Goal: Transaction & Acquisition: Purchase product/service

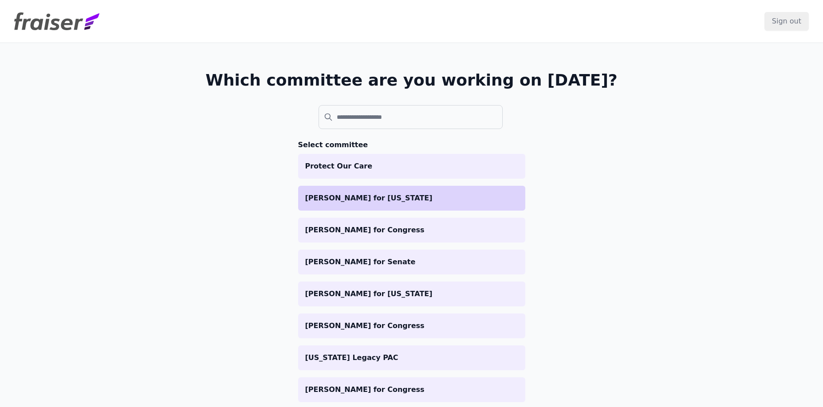
click at [327, 203] on p "[PERSON_NAME] for [US_STATE]" at bounding box center [411, 198] width 213 height 11
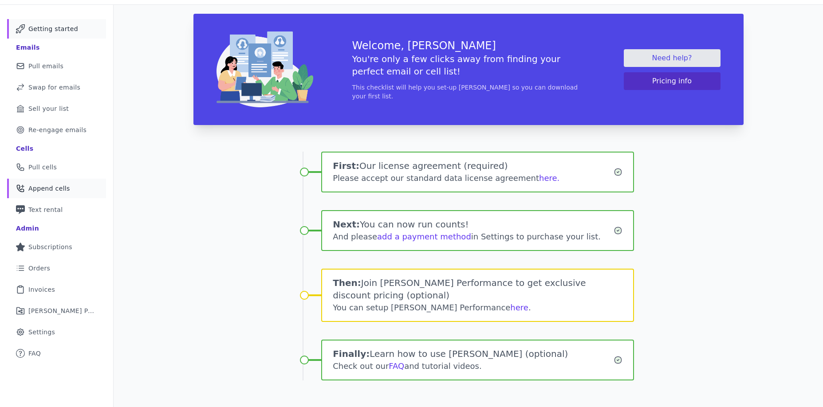
scroll to position [43, 0]
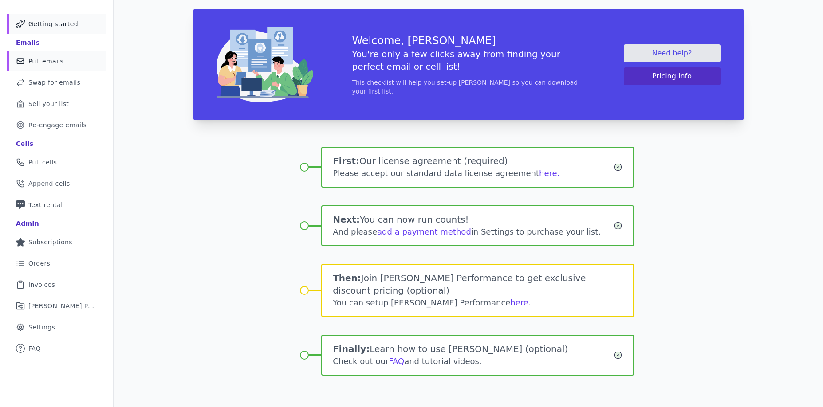
click at [45, 62] on span "Pull emails" at bounding box center [45, 61] width 35 height 9
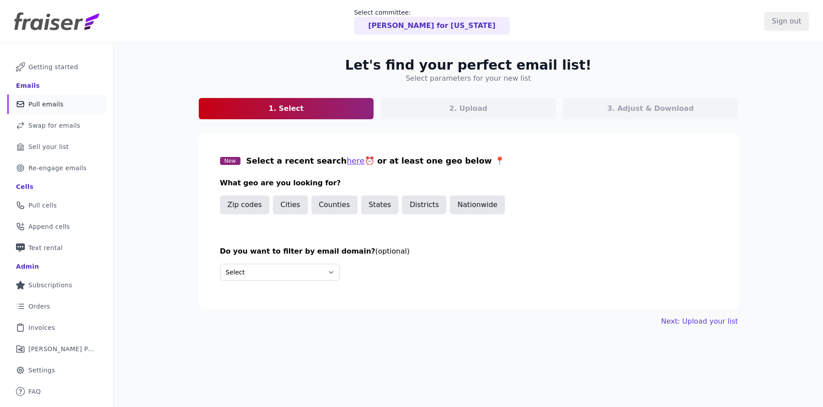
drag, startPoint x: 345, startPoint y: 194, endPoint x: 344, endPoint y: 199, distance: 5.0
click at [344, 199] on div "New Select a recent search here ⏰ or at least one geo below 📍 What geo are you …" at bounding box center [468, 190] width 497 height 70
click at [369, 211] on button "States" at bounding box center [380, 205] width 38 height 19
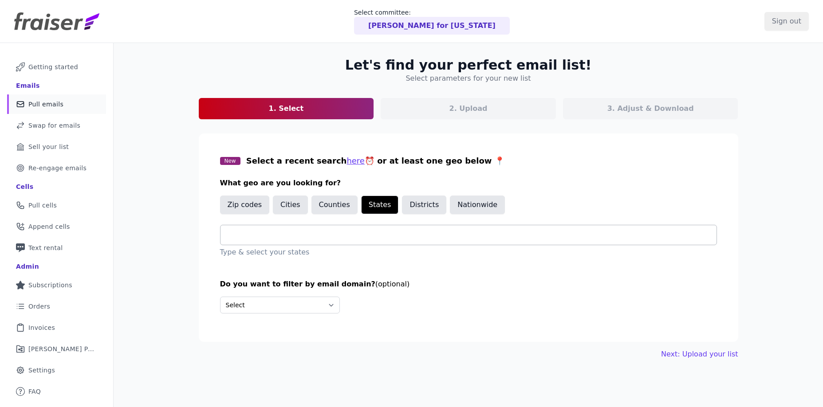
click at [268, 238] on input "text" at bounding box center [472, 235] width 489 height 11
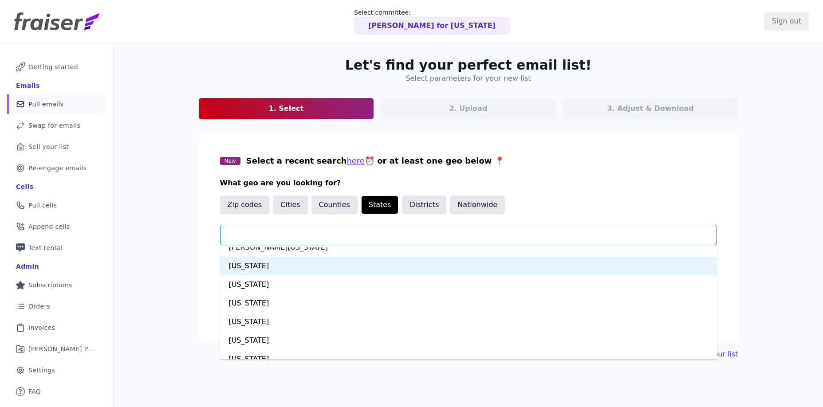
scroll to position [488, 0]
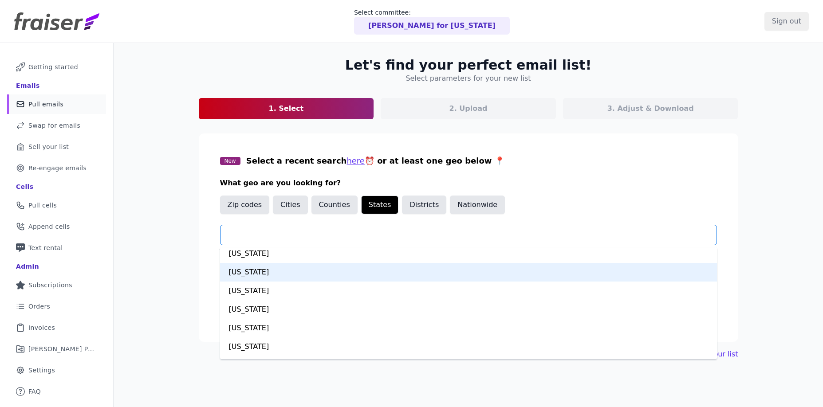
click at [251, 277] on div "Minnesota" at bounding box center [468, 272] width 497 height 19
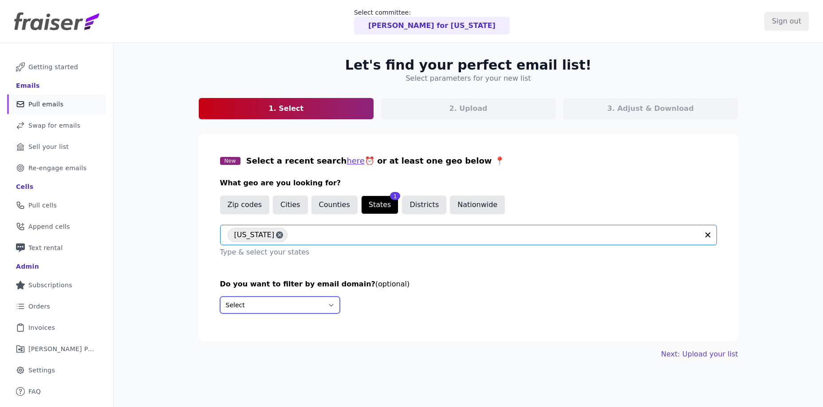
click at [261, 308] on select "Select Include only these domains Include none of these domains" at bounding box center [280, 305] width 120 height 17
click at [711, 358] on link "Next: Upload your list" at bounding box center [699, 354] width 77 height 11
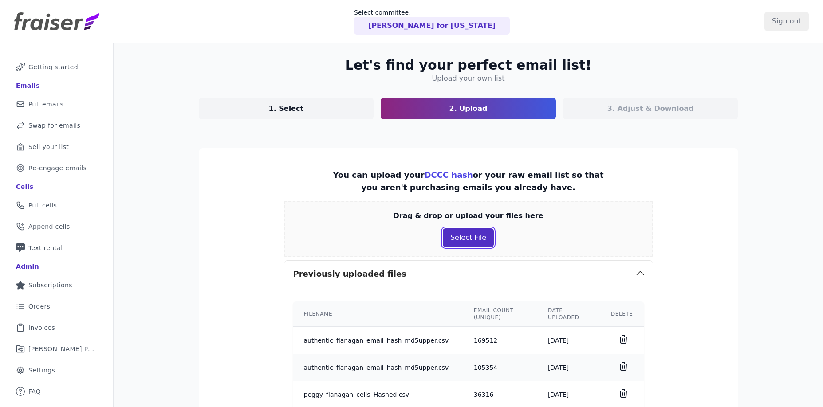
click at [457, 237] on button "Select File" at bounding box center [468, 237] width 51 height 19
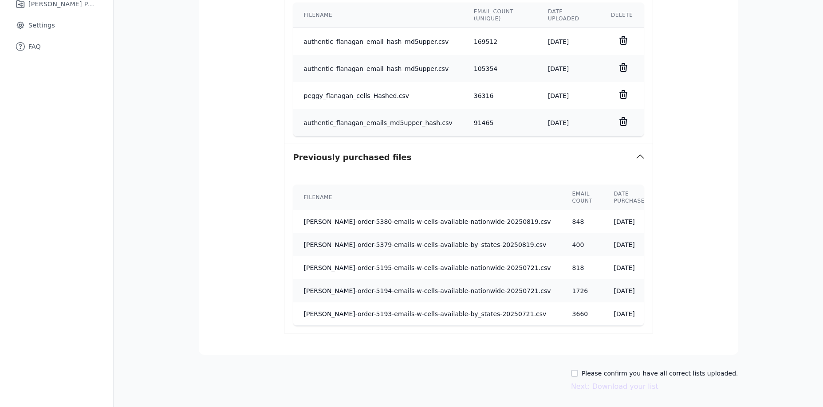
scroll to position [374, 0]
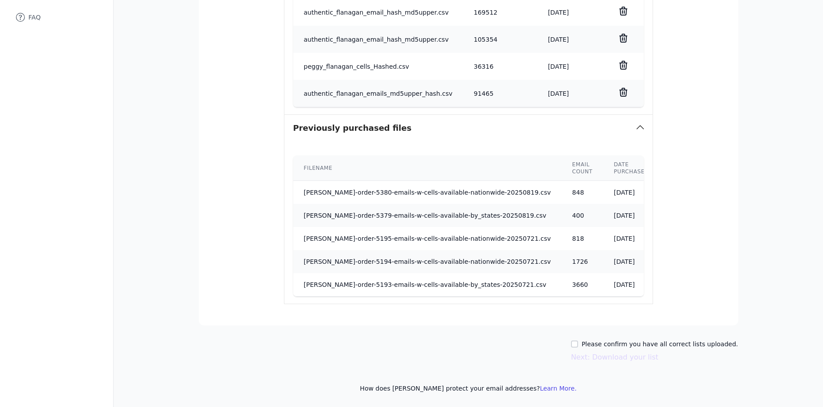
click at [646, 343] on label "Please confirm you have all correct lists uploaded." at bounding box center [660, 344] width 157 height 9
click at [578, 343] on input "Please confirm you have all correct lists uploaded." at bounding box center [574, 344] width 7 height 7
checkbox input "true"
click at [636, 360] on button "Next: Download your list" at bounding box center [614, 357] width 87 height 11
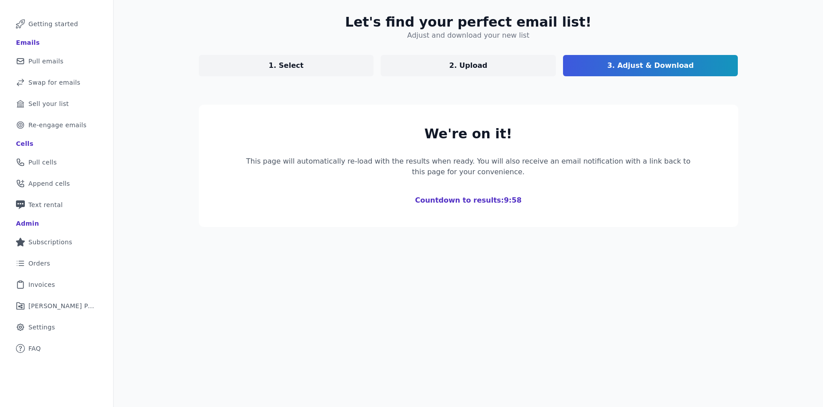
scroll to position [102, 0]
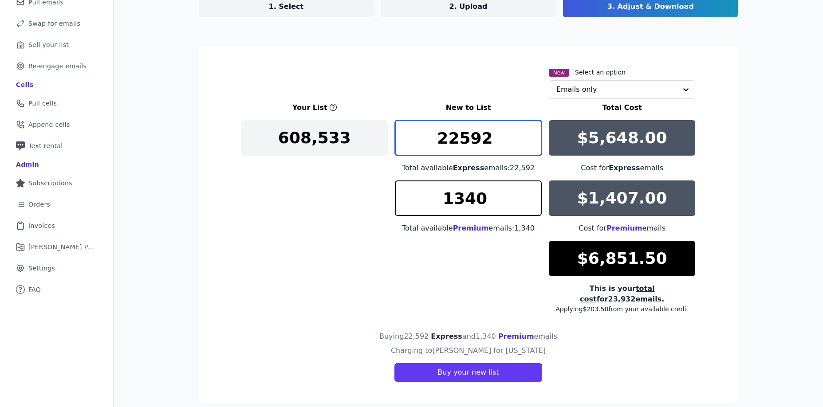
click at [482, 148] on input "22592" at bounding box center [468, 137] width 147 height 35
type input "1"
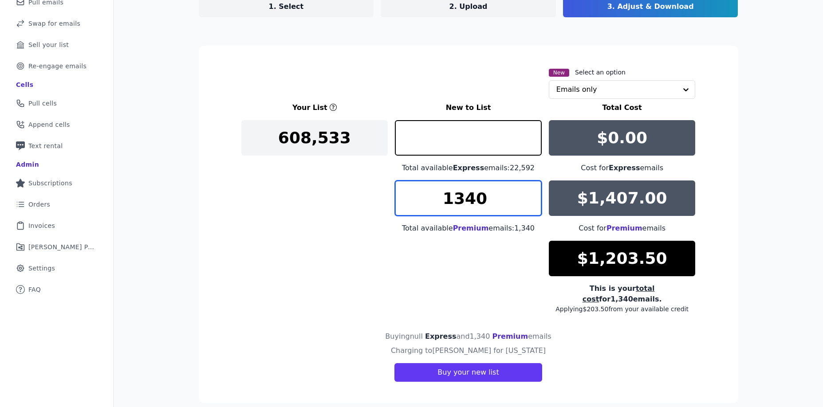
type input "0"
drag, startPoint x: 449, startPoint y: 200, endPoint x: 565, endPoint y: 188, distance: 117.3
click at [565, 189] on div "Your List New to List Total Cost 608,533 0 Total available Express emails: 22,5…" at bounding box center [468, 207] width 454 height 211
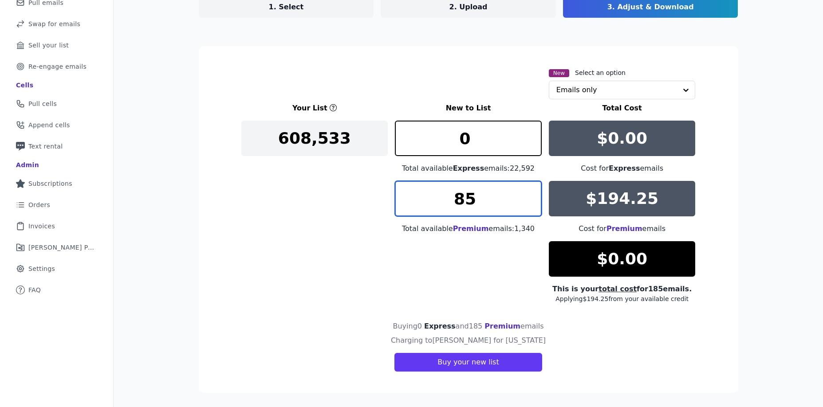
type input "5"
type input "199"
click at [531, 205] on input "199" at bounding box center [468, 198] width 147 height 35
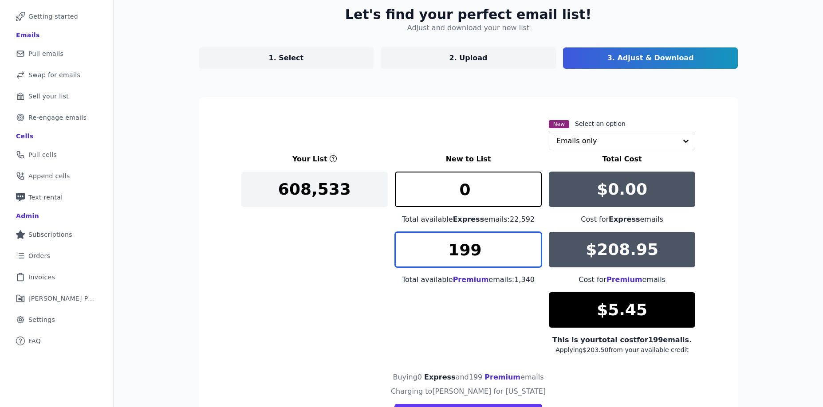
scroll to position [0, 0]
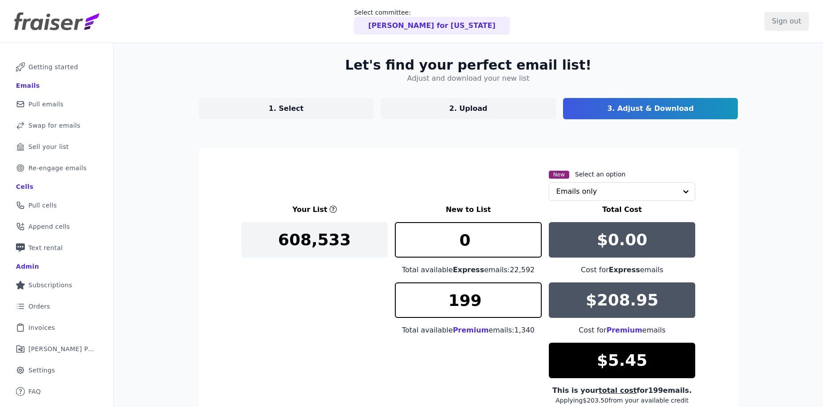
click at [299, 110] on link "1. Select" at bounding box center [286, 108] width 175 height 21
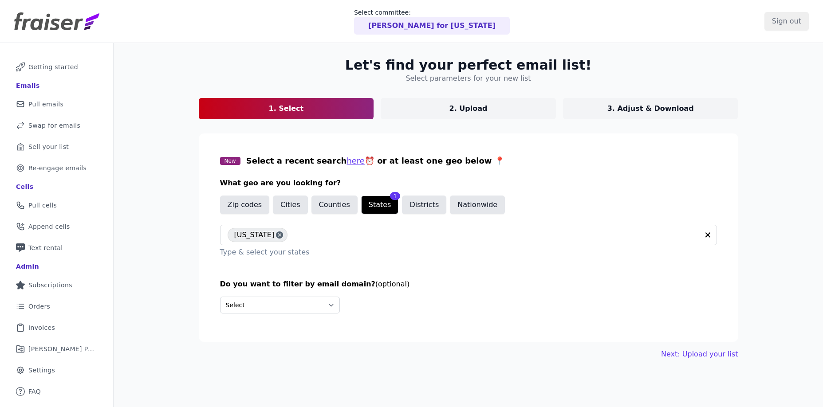
click at [646, 109] on p "3. Adjust & Download" at bounding box center [650, 108] width 87 height 11
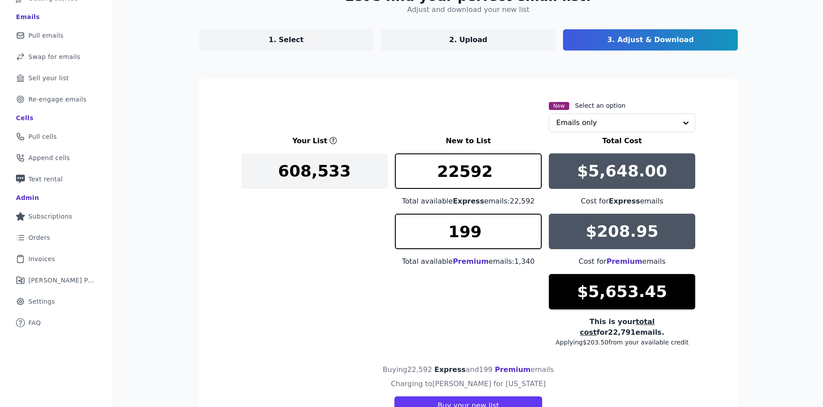
scroll to position [102, 0]
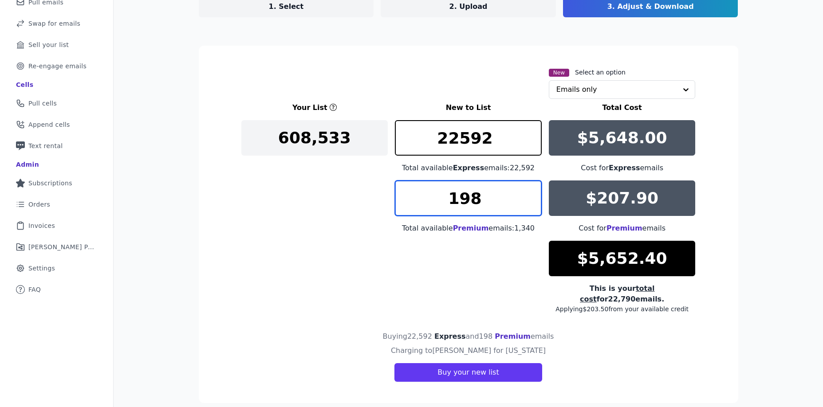
click at [529, 205] on input "198" at bounding box center [468, 198] width 147 height 35
click at [529, 205] on input "197" at bounding box center [468, 198] width 147 height 35
click at [530, 206] on input "196" at bounding box center [468, 198] width 147 height 35
click at [530, 206] on input "195" at bounding box center [468, 198] width 147 height 35
click at [530, 206] on input "194" at bounding box center [468, 198] width 147 height 35
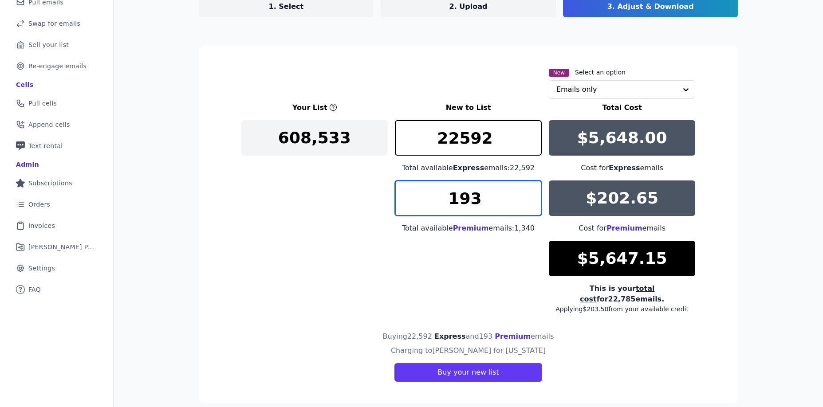
click at [533, 205] on input "193" at bounding box center [468, 198] width 147 height 35
click at [532, 205] on input "192" at bounding box center [468, 198] width 147 height 35
click at [531, 186] on input "192" at bounding box center [468, 198] width 147 height 35
click at [531, 195] on input "193" at bounding box center [468, 198] width 147 height 35
type input "194"
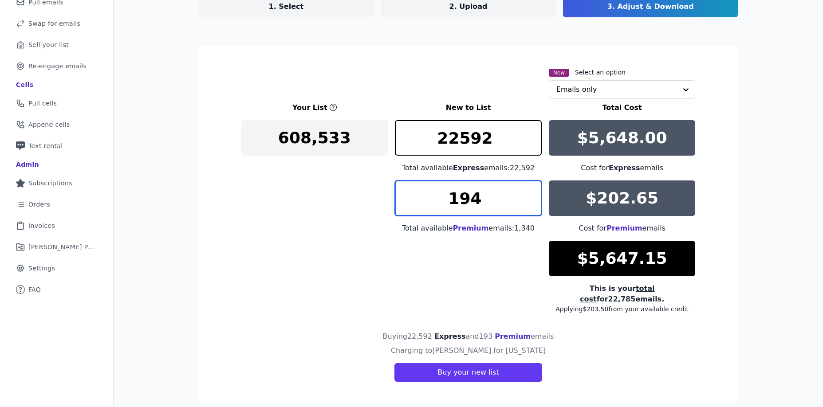
click at [531, 195] on input "194" at bounding box center [468, 198] width 147 height 35
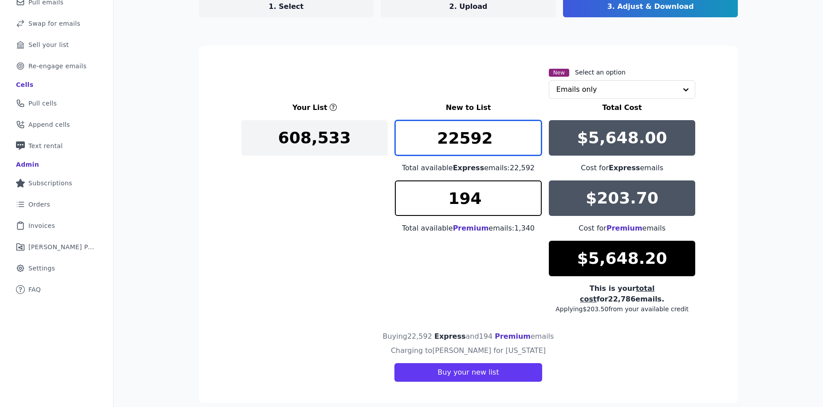
drag, startPoint x: 495, startPoint y: 144, endPoint x: 409, endPoint y: 141, distance: 86.1
click at [409, 141] on input "22592" at bounding box center [468, 137] width 147 height 35
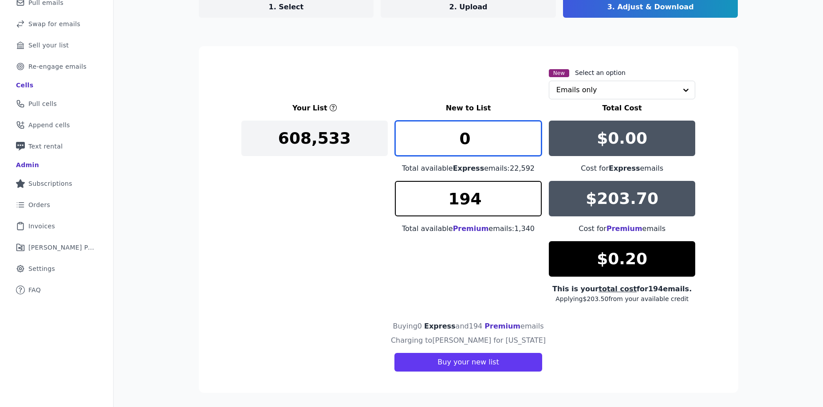
type input "0"
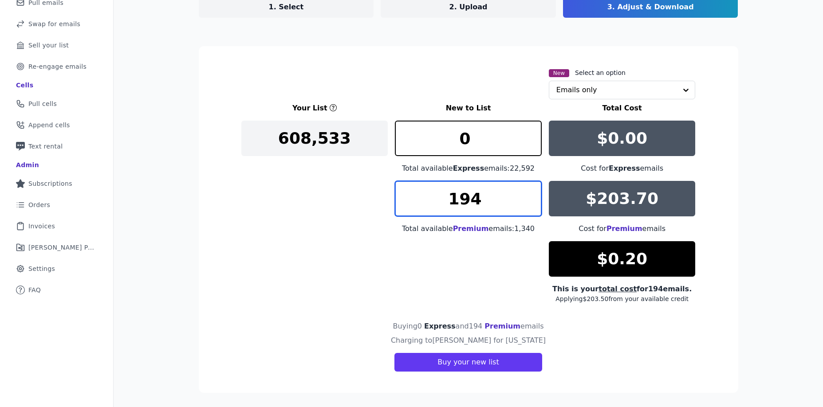
drag, startPoint x: 486, startPoint y: 201, endPoint x: 449, endPoint y: 203, distance: 36.4
click at [449, 203] on input "194" at bounding box center [468, 198] width 147 height 35
type input "193"
click at [530, 205] on input "193" at bounding box center [468, 198] width 147 height 35
click at [609, 88] on input "text" at bounding box center [616, 90] width 121 height 18
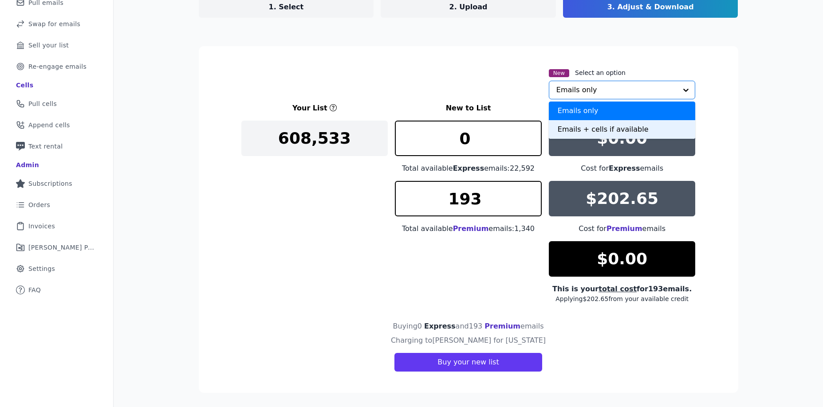
click at [600, 126] on div "Emails + cells if available" at bounding box center [622, 129] width 147 height 19
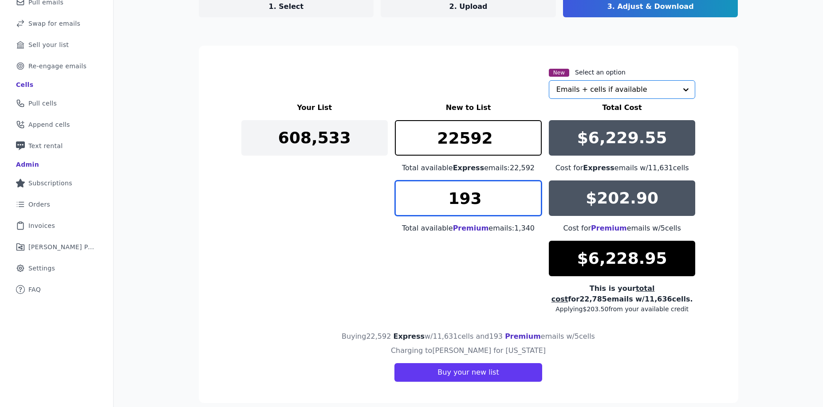
drag, startPoint x: 474, startPoint y: 196, endPoint x: 440, endPoint y: 191, distance: 34.9
click at [441, 191] on input "193" at bounding box center [468, 198] width 147 height 35
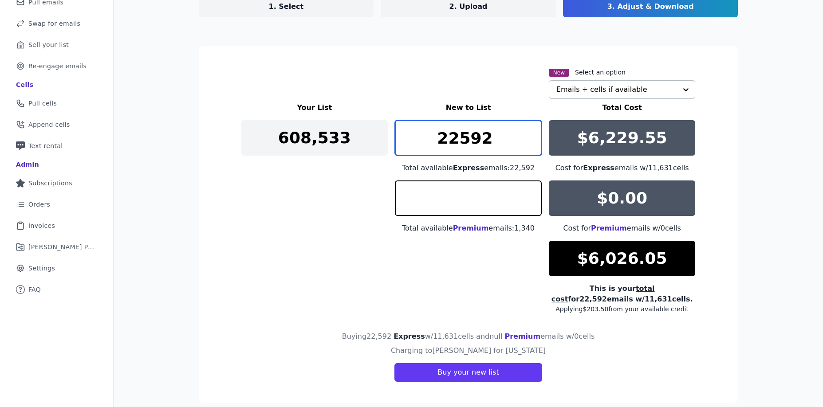
type input "0"
click at [465, 142] on input "22592" at bounding box center [468, 137] width 147 height 35
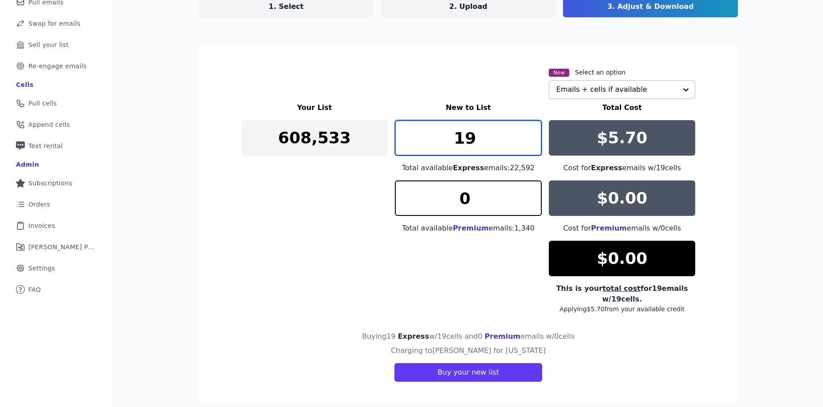
type input "193"
drag, startPoint x: 473, startPoint y: 142, endPoint x: 406, endPoint y: 140, distance: 67.9
click at [406, 140] on input "193" at bounding box center [468, 137] width 147 height 35
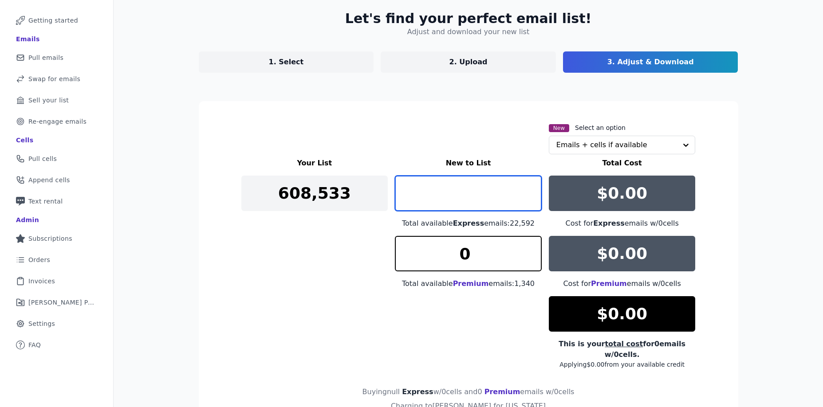
scroll to position [0, 0]
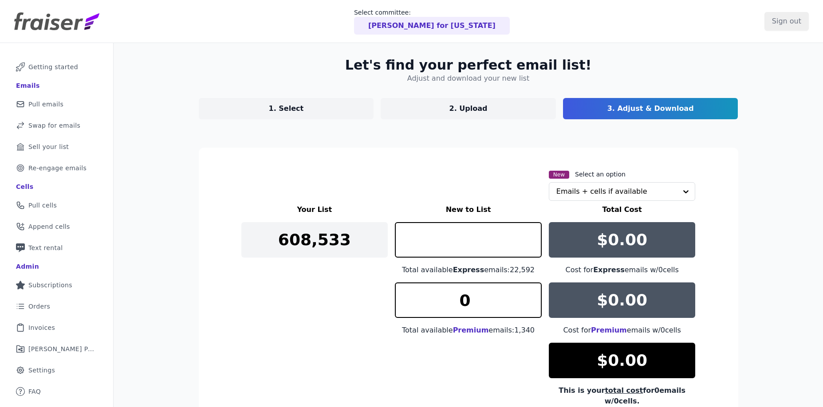
type input "0"
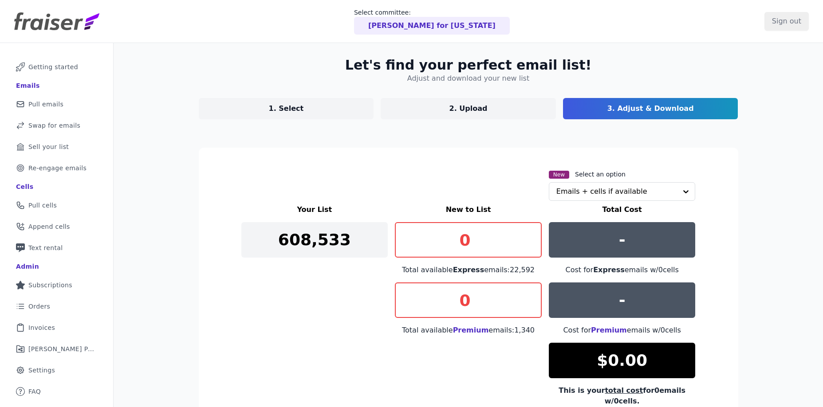
click at [303, 114] on link "1. Select" at bounding box center [286, 108] width 175 height 21
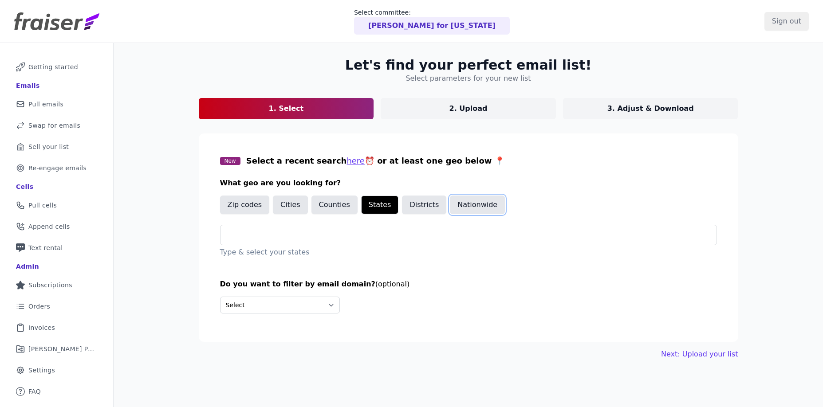
click at [459, 201] on button "Nationwide" at bounding box center [477, 205] width 55 height 19
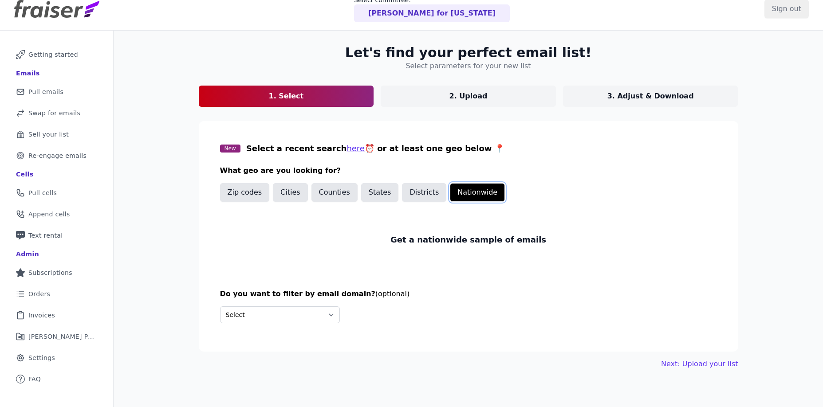
scroll to position [43, 0]
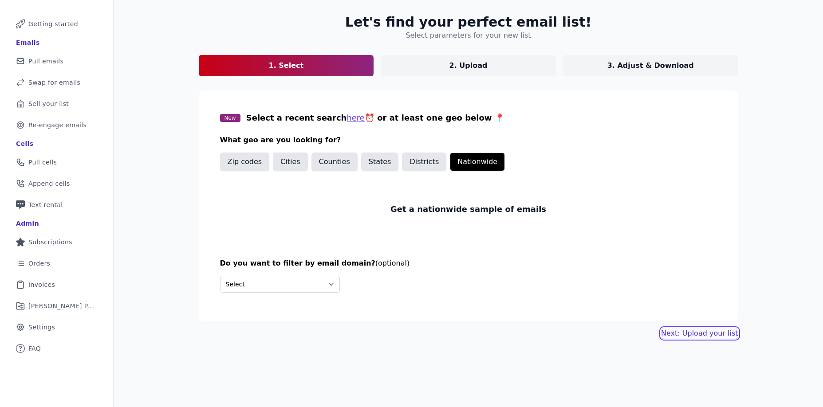
click at [693, 331] on link "Next: Upload your list" at bounding box center [699, 333] width 77 height 11
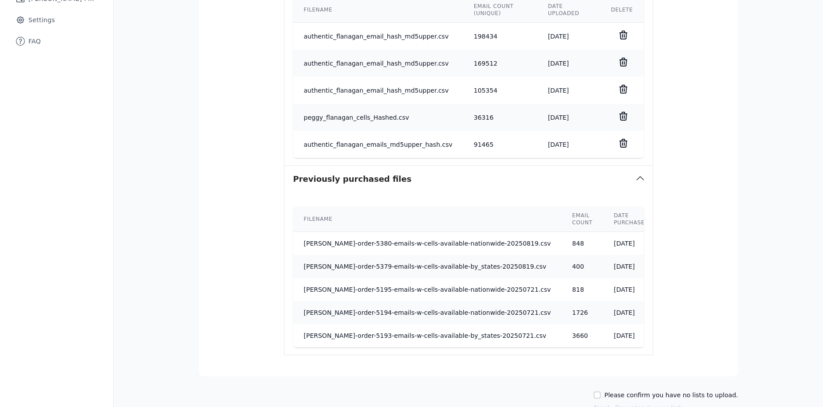
scroll to position [402, 0]
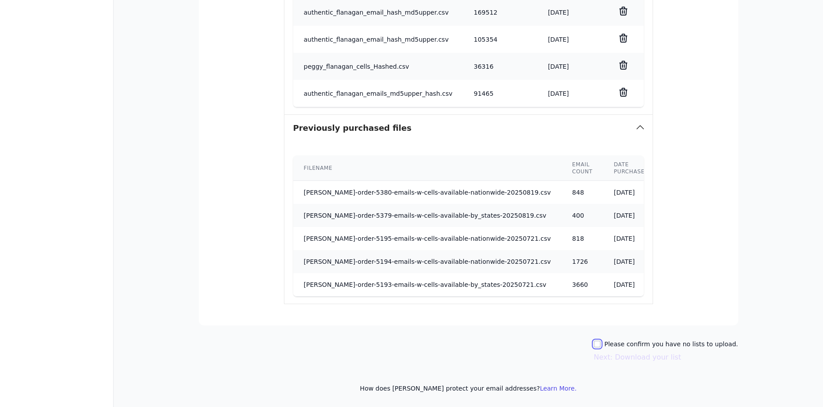
click at [601, 345] on input "Please confirm you have no lists to upload." at bounding box center [597, 344] width 7 height 7
checkbox input "true"
click at [638, 358] on button "Next: Download your list" at bounding box center [637, 357] width 87 height 11
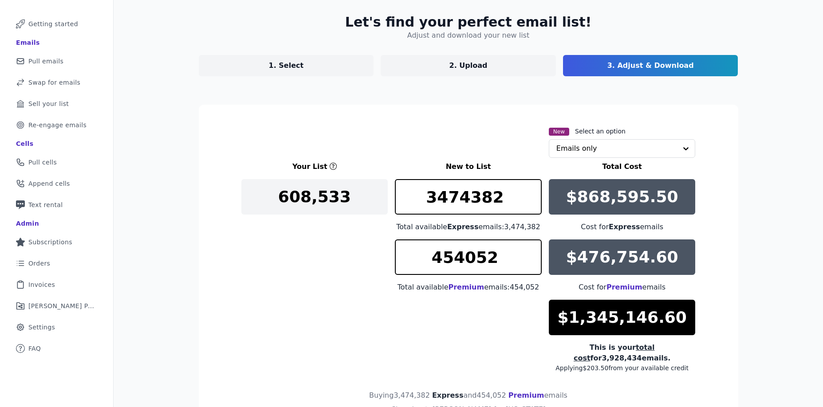
scroll to position [113, 0]
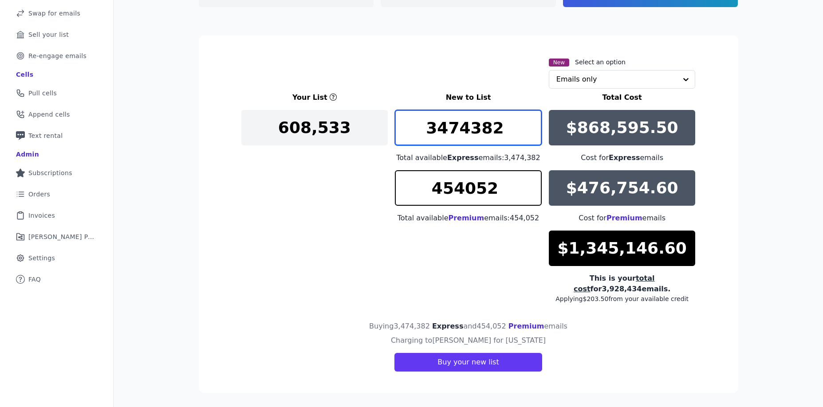
click at [492, 132] on input "3474382" at bounding box center [468, 127] width 147 height 35
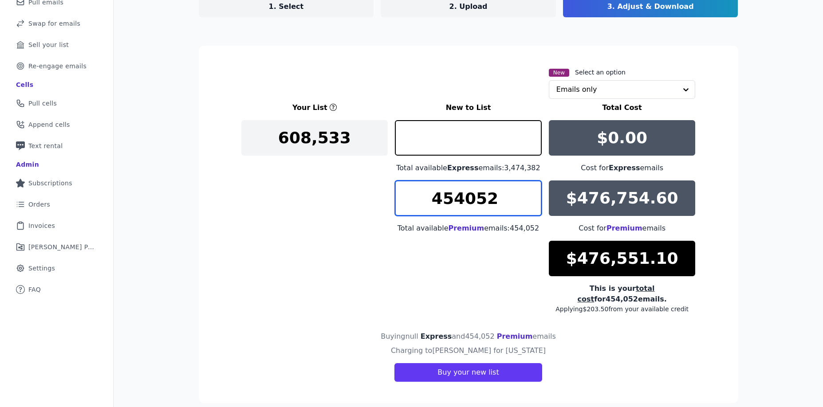
type input "0"
click at [475, 198] on input "454052" at bounding box center [468, 198] width 147 height 35
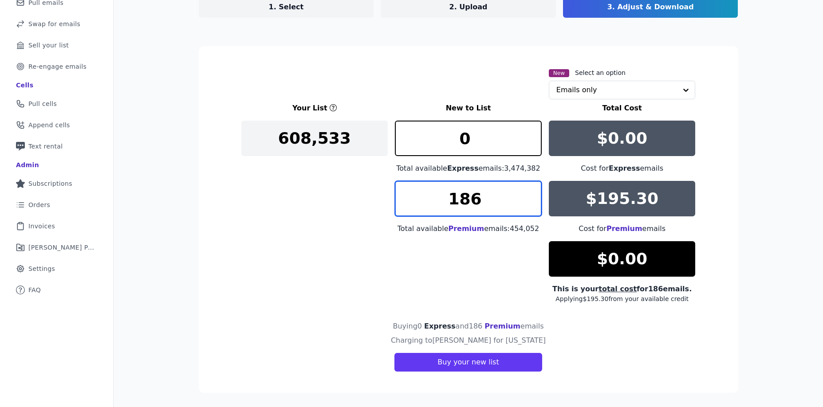
click at [530, 196] on input "186" at bounding box center [468, 198] width 147 height 35
click at [530, 196] on input "187" at bounding box center [468, 198] width 147 height 35
click at [530, 196] on input "188" at bounding box center [468, 198] width 147 height 35
click at [530, 196] on input "189" at bounding box center [468, 198] width 147 height 35
click at [530, 196] on input "190" at bounding box center [468, 198] width 147 height 35
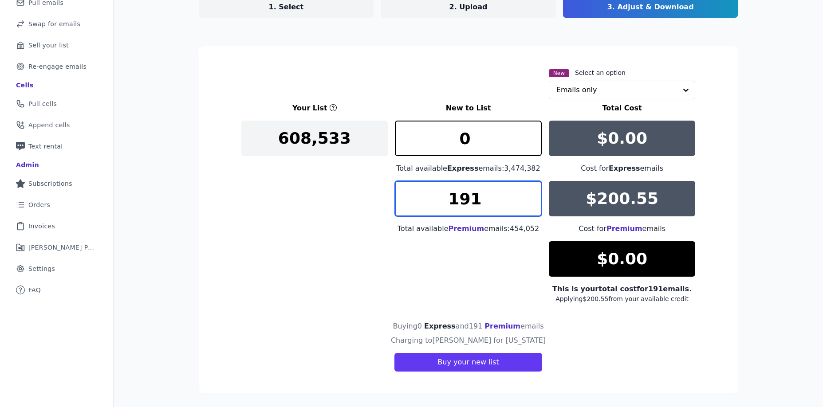
click at [530, 196] on input "191" at bounding box center [468, 198] width 147 height 35
click at [530, 196] on input "192" at bounding box center [468, 198] width 147 height 35
click at [530, 196] on input "193" at bounding box center [468, 198] width 147 height 35
click at [530, 196] on input "194" at bounding box center [468, 198] width 147 height 35
click at [530, 196] on input "195" at bounding box center [468, 198] width 147 height 35
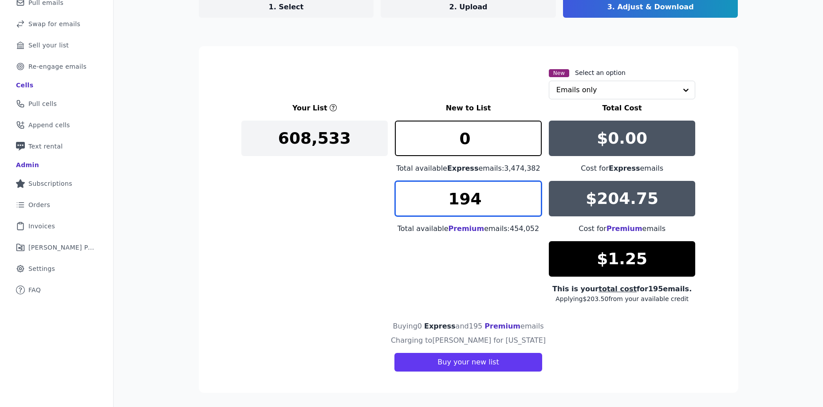
click at [533, 207] on input "194" at bounding box center [468, 198] width 147 height 35
click at [533, 207] on input "193" at bounding box center [468, 198] width 147 height 35
click at [532, 195] on input "194" at bounding box center [468, 198] width 147 height 35
click at [532, 195] on input "195" at bounding box center [468, 198] width 147 height 35
click at [532, 195] on input "196" at bounding box center [468, 198] width 147 height 35
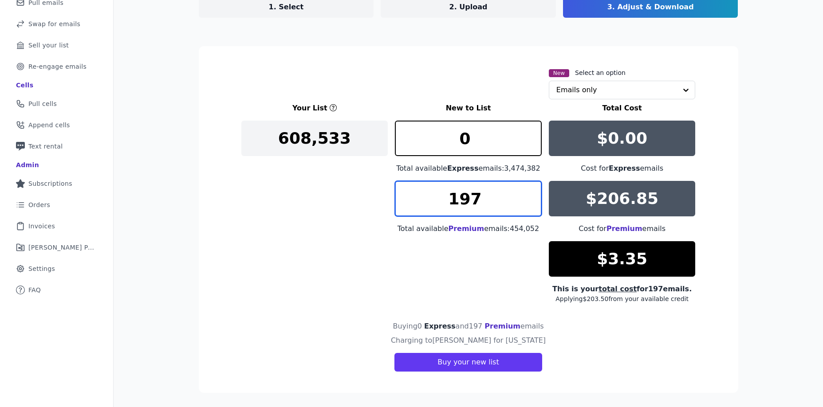
click at [532, 195] on input "197" at bounding box center [468, 198] width 147 height 35
click at [529, 205] on input "196" at bounding box center [468, 198] width 147 height 35
click at [530, 205] on input "195" at bounding box center [468, 198] width 147 height 35
click at [530, 205] on input "194" at bounding box center [468, 198] width 147 height 35
type input "193"
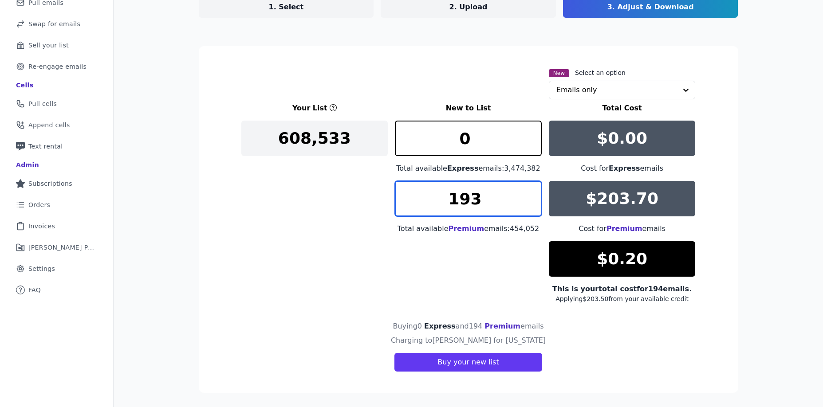
click at [530, 205] on input "193" at bounding box center [468, 198] width 147 height 35
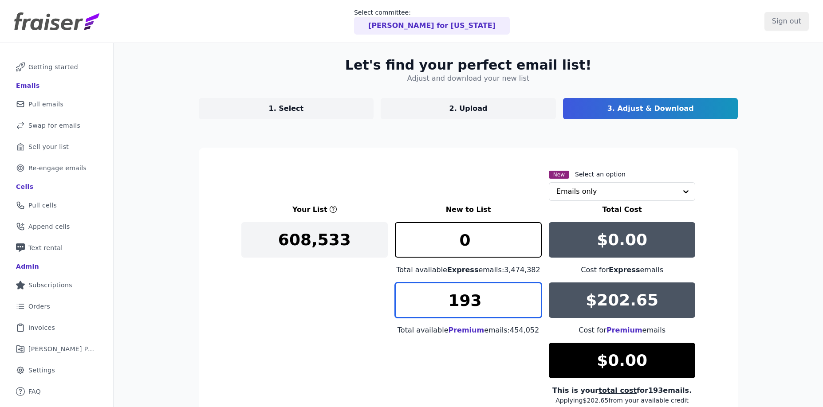
scroll to position [21, 0]
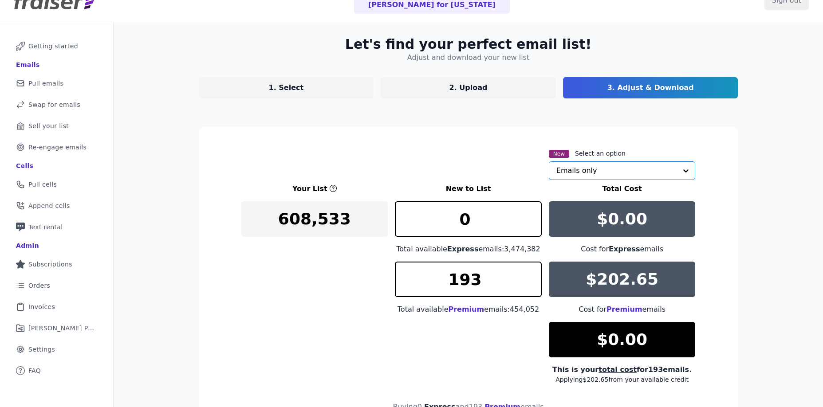
click at [639, 167] on input "text" at bounding box center [616, 171] width 121 height 18
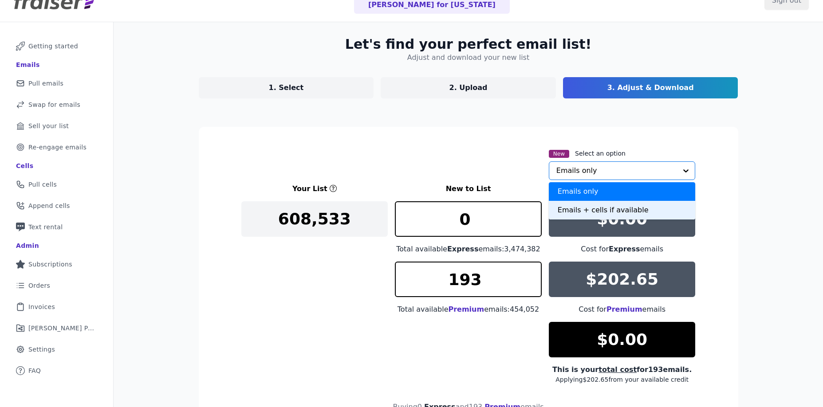
click at [611, 216] on div "Emails + cells if available" at bounding box center [622, 210] width 147 height 19
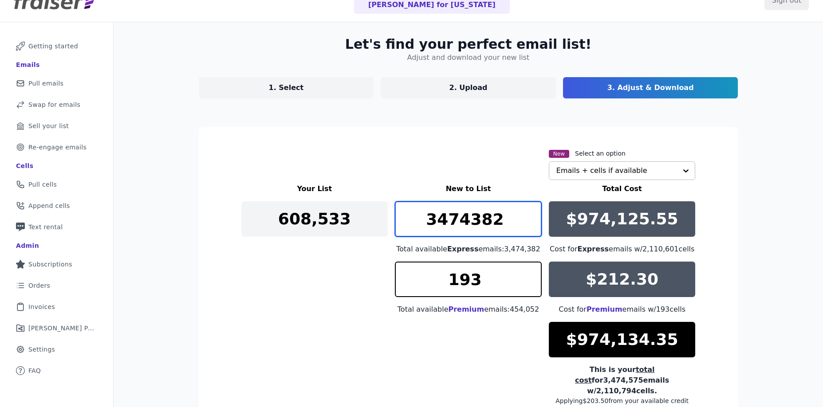
drag, startPoint x: 501, startPoint y: 224, endPoint x: 407, endPoint y: 209, distance: 95.1
click at [407, 209] on input "3474382" at bounding box center [468, 218] width 147 height 35
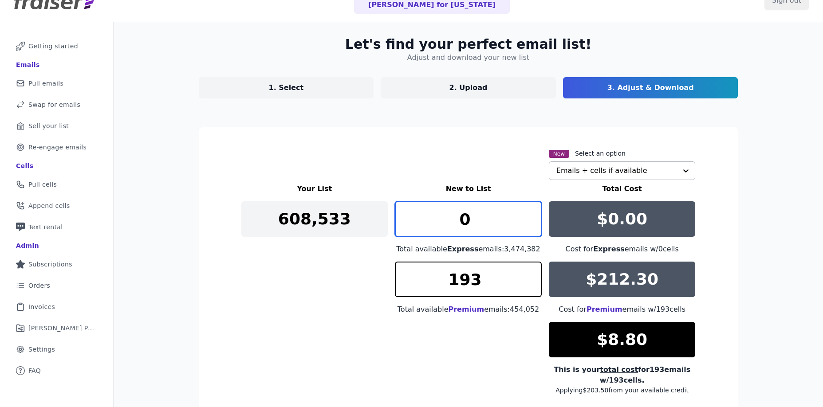
type input "0"
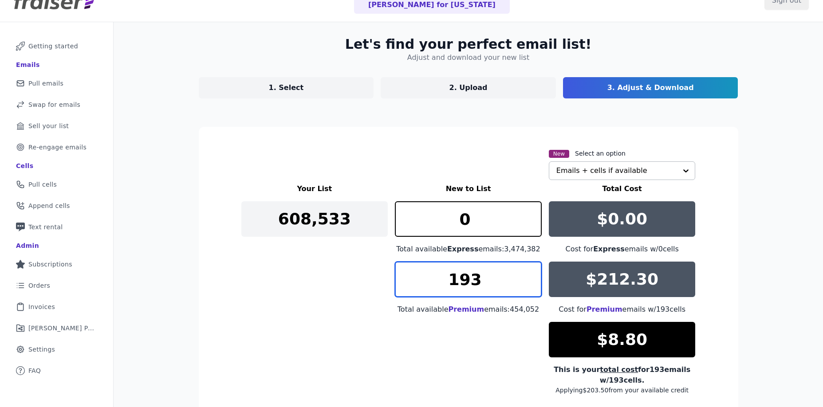
click at [503, 283] on input "193" at bounding box center [468, 279] width 147 height 35
drag, startPoint x: 502, startPoint y: 283, endPoint x: 415, endPoint y: 281, distance: 87.0
click at [415, 281] on input "193" at bounding box center [468, 279] width 147 height 35
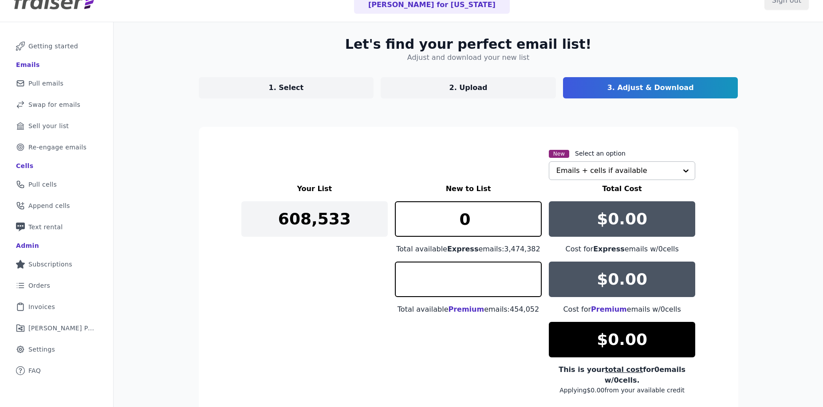
type input "0"
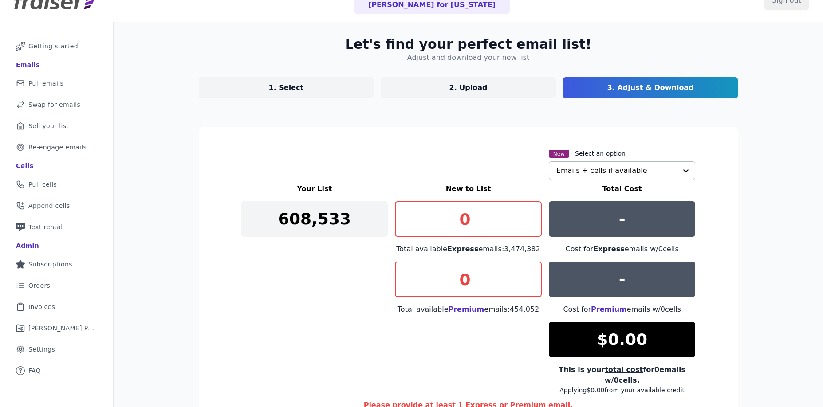
click at [441, 334] on div "Your List New to List Total Cost 608,533 0 Total available Express emails: 3,47…" at bounding box center [468, 289] width 454 height 211
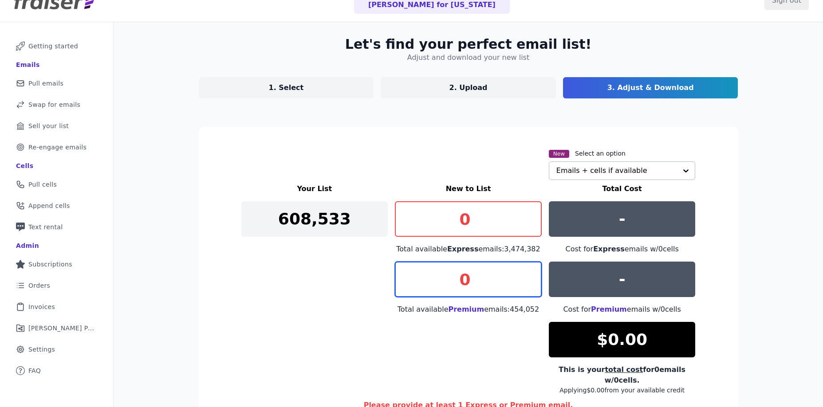
click at [477, 288] on input "0" at bounding box center [468, 279] width 147 height 35
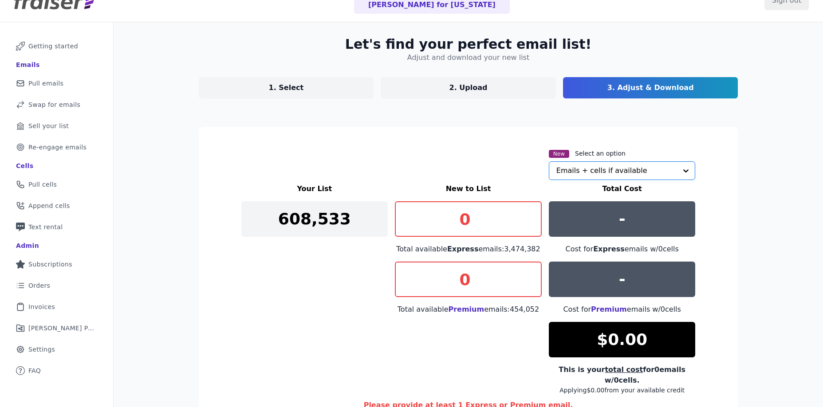
click at [594, 168] on input "text" at bounding box center [616, 171] width 121 height 18
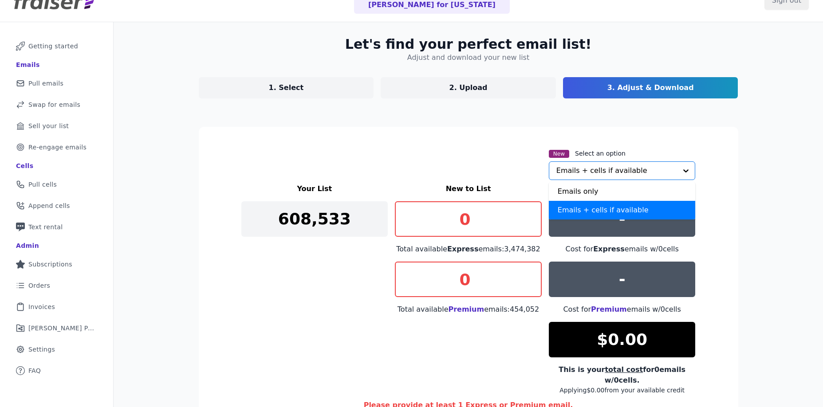
click at [587, 208] on div "Emails + cells if available" at bounding box center [622, 210] width 147 height 19
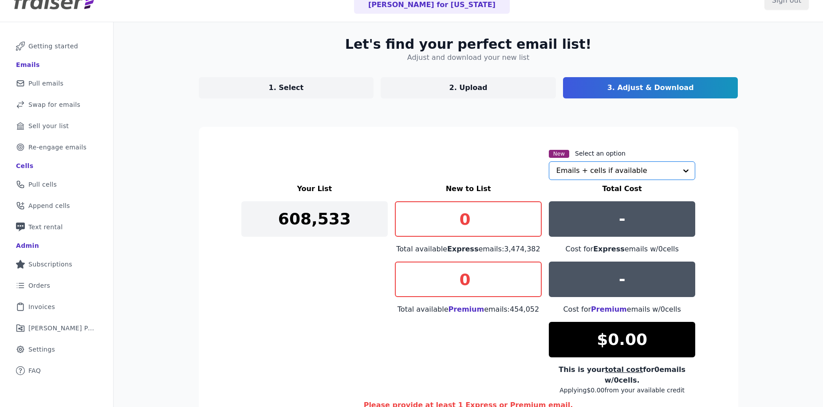
click at [593, 173] on input "text" at bounding box center [616, 171] width 121 height 18
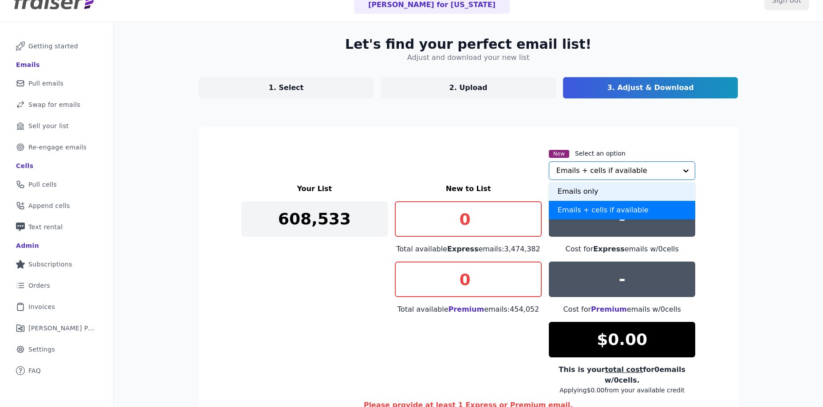
click at [588, 192] on div "Emails only" at bounding box center [622, 191] width 147 height 19
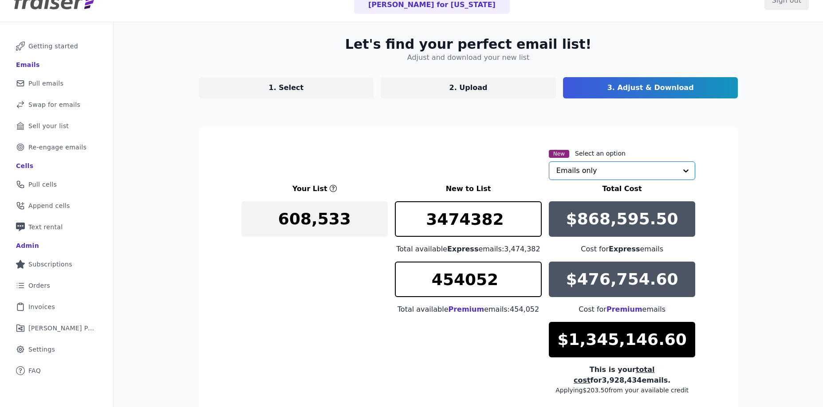
click at [596, 172] on input "text" at bounding box center [616, 171] width 121 height 18
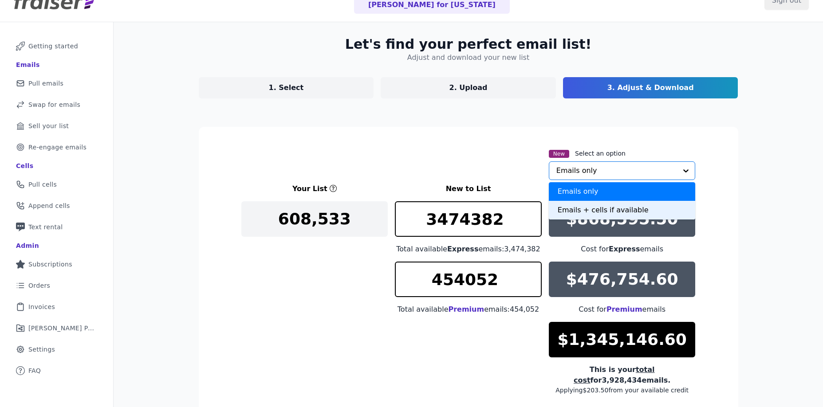
click at [594, 208] on div "Emails + cells if available" at bounding box center [622, 210] width 147 height 19
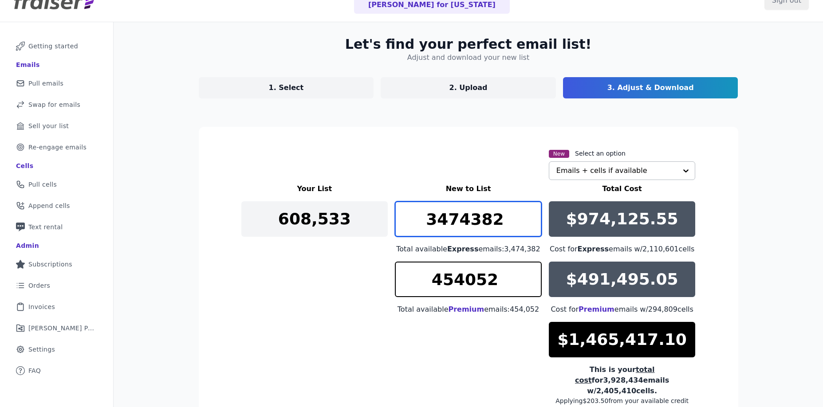
click at [492, 227] on input "3474382" at bounding box center [468, 218] width 147 height 35
drag, startPoint x: 509, startPoint y: 224, endPoint x: 335, endPoint y: 213, distance: 173.8
click at [339, 213] on div "Your List New to List Total Cost 608,533 3474382 Total available Express emails…" at bounding box center [468, 295] width 454 height 222
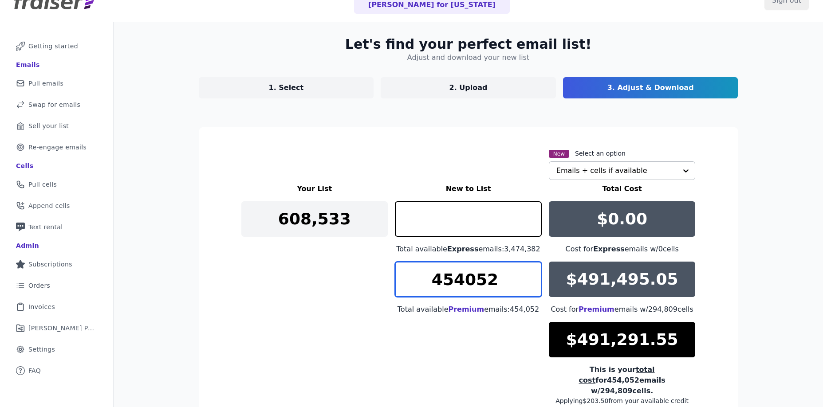
type input "0"
click at [351, 265] on div "Your List New to List Total Cost 608,533 0 Total available Express emails: 3,47…" at bounding box center [468, 295] width 454 height 222
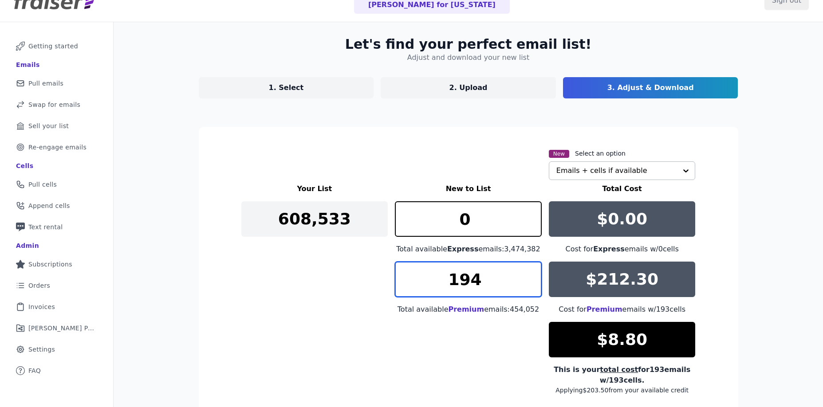
click at [529, 275] on input "194" at bounding box center [468, 279] width 147 height 35
click at [529, 275] on input "195" at bounding box center [468, 279] width 147 height 35
click at [529, 275] on input "196" at bounding box center [468, 279] width 147 height 35
click at [529, 275] on input "197" at bounding box center [468, 279] width 147 height 35
click at [529, 275] on input "198" at bounding box center [468, 279] width 147 height 35
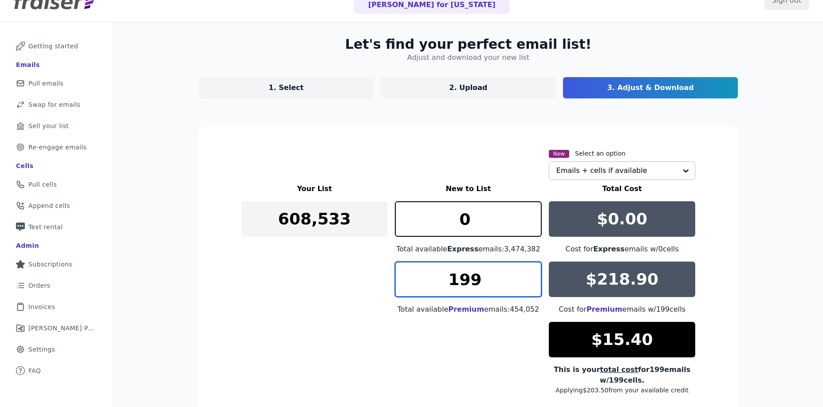
click at [529, 275] on input "199" at bounding box center [468, 279] width 147 height 35
click at [532, 287] on input "198" at bounding box center [468, 279] width 147 height 35
click at [532, 287] on input "197" at bounding box center [468, 279] width 147 height 35
click at [532, 287] on input "196" at bounding box center [468, 279] width 147 height 35
click at [532, 287] on input "195" at bounding box center [468, 279] width 147 height 35
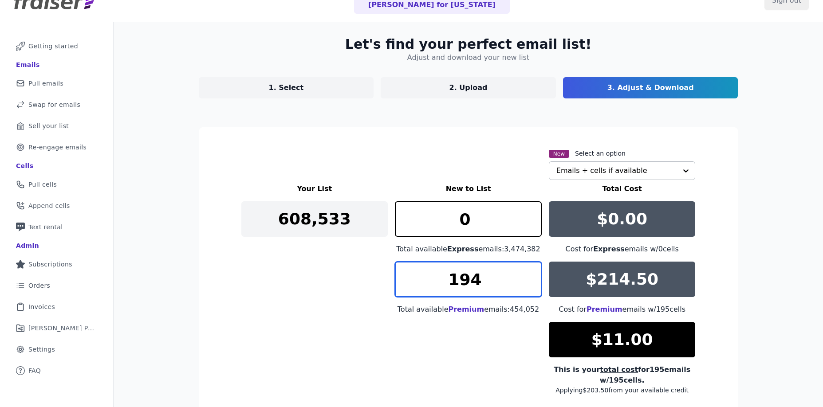
click at [532, 287] on input "194" at bounding box center [468, 279] width 147 height 35
click at [532, 287] on input "193" at bounding box center [468, 279] width 147 height 35
click at [532, 287] on input "192" at bounding box center [468, 279] width 147 height 35
click at [532, 287] on input "191" at bounding box center [468, 279] width 147 height 35
click at [532, 287] on input "190" at bounding box center [468, 279] width 147 height 35
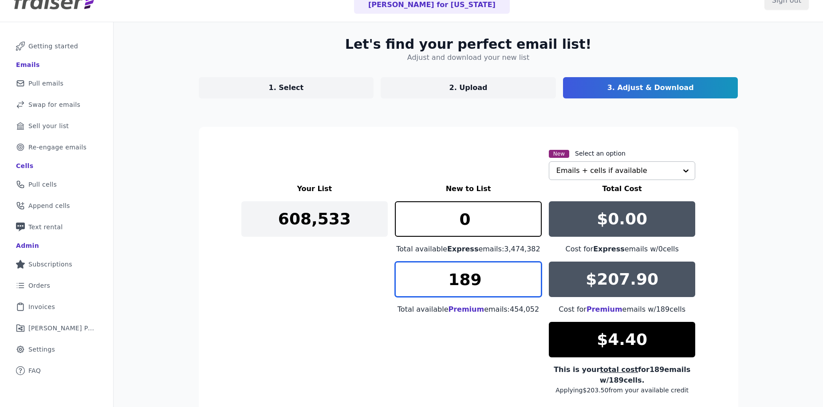
click at [532, 287] on input "189" at bounding box center [468, 279] width 147 height 35
click at [532, 287] on input "188" at bounding box center [468, 279] width 147 height 35
click at [532, 287] on input "187" at bounding box center [468, 279] width 147 height 35
click at [532, 287] on input "186" at bounding box center [468, 279] width 147 height 35
type input "185"
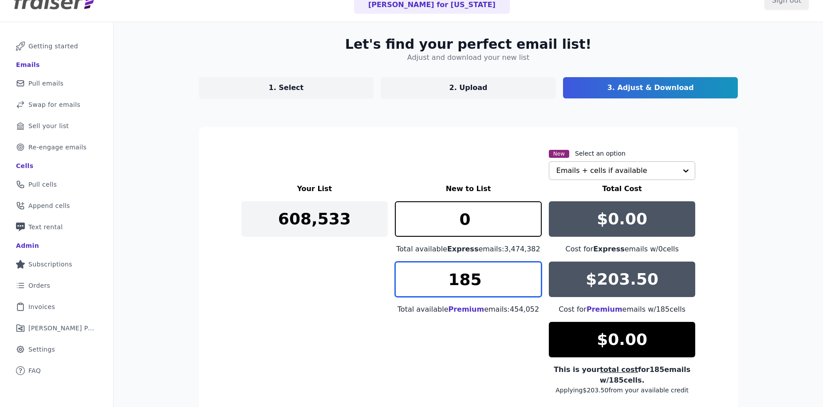
click at [532, 287] on input "185" at bounding box center [468, 279] width 147 height 35
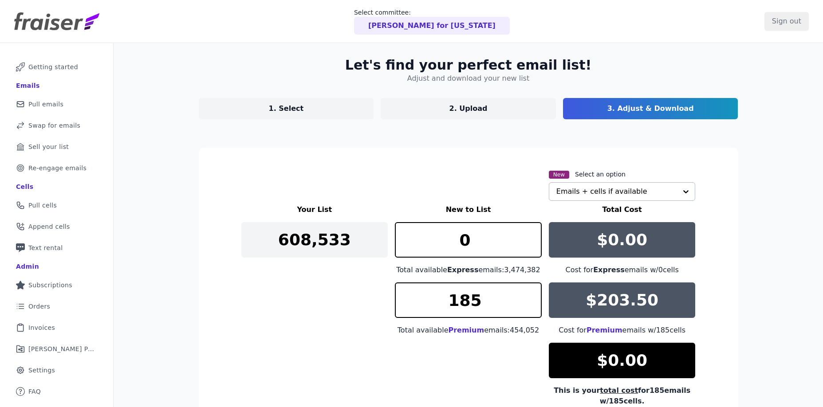
scroll to position [113, 0]
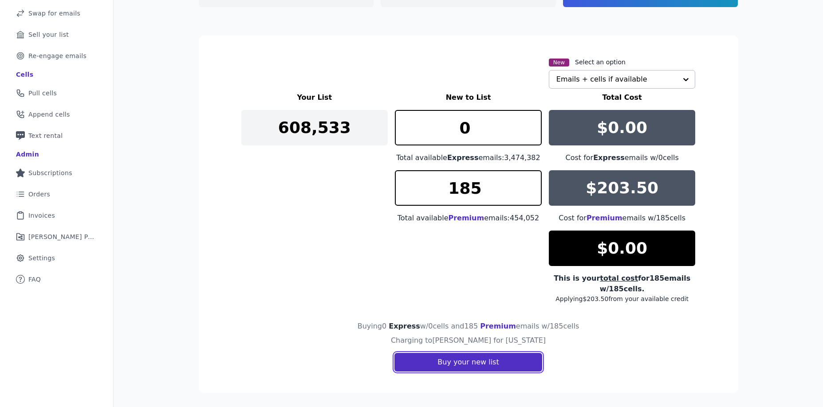
click at [488, 365] on button "Buy your new list" at bounding box center [467, 362] width 147 height 19
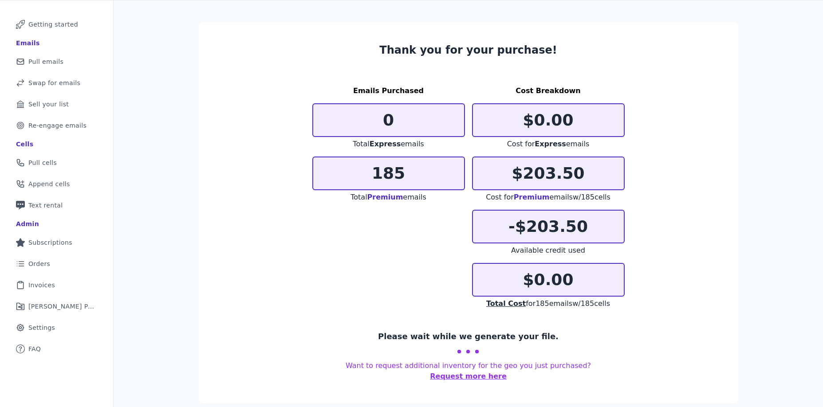
scroll to position [43, 0]
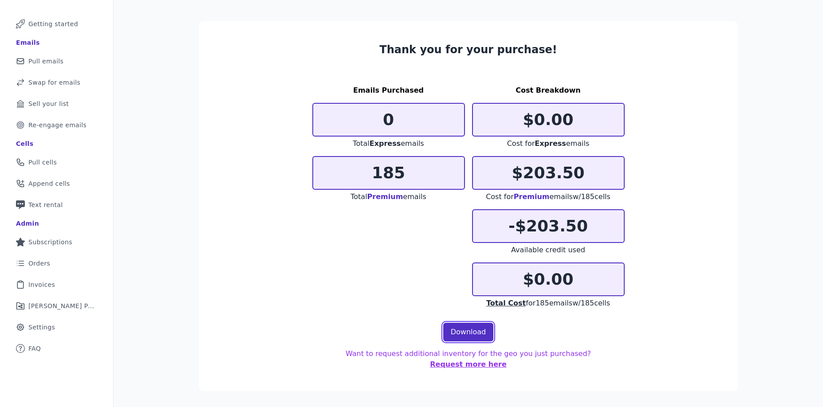
click at [463, 333] on link "Download" at bounding box center [468, 332] width 51 height 19
